Goal: Understand process/instructions: Learn about a topic

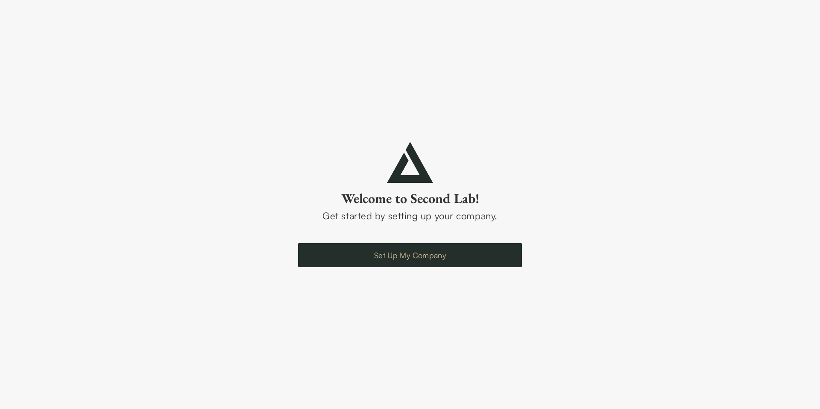
click at [437, 260] on link "Set Up My Company" at bounding box center [410, 255] width 224 height 24
